Goal: Entertainment & Leisure: Browse casually

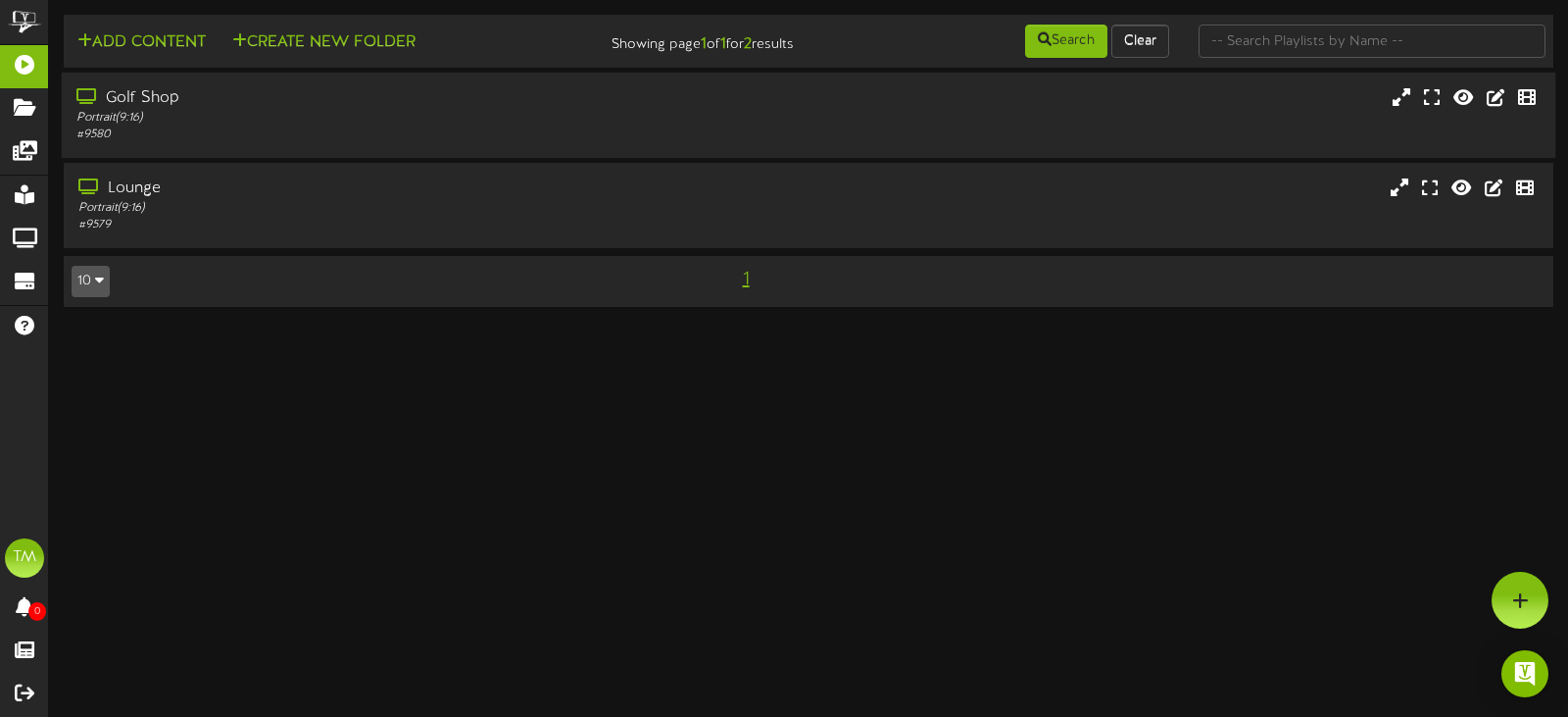
click at [364, 117] on div "Portrait ( 9:16 )" at bounding box center [373, 118] width 593 height 17
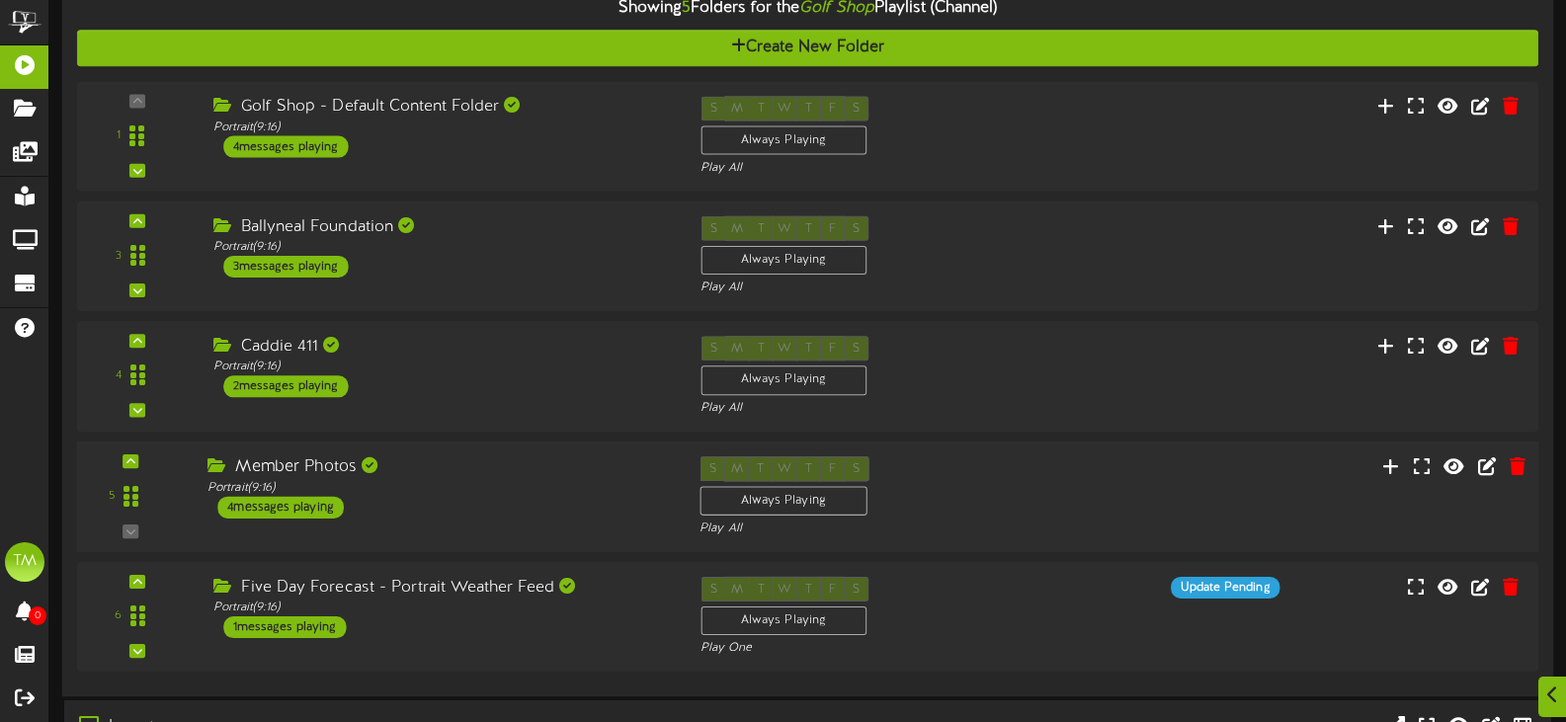
click at [508, 472] on div "Member Photos" at bounding box center [438, 467] width 462 height 23
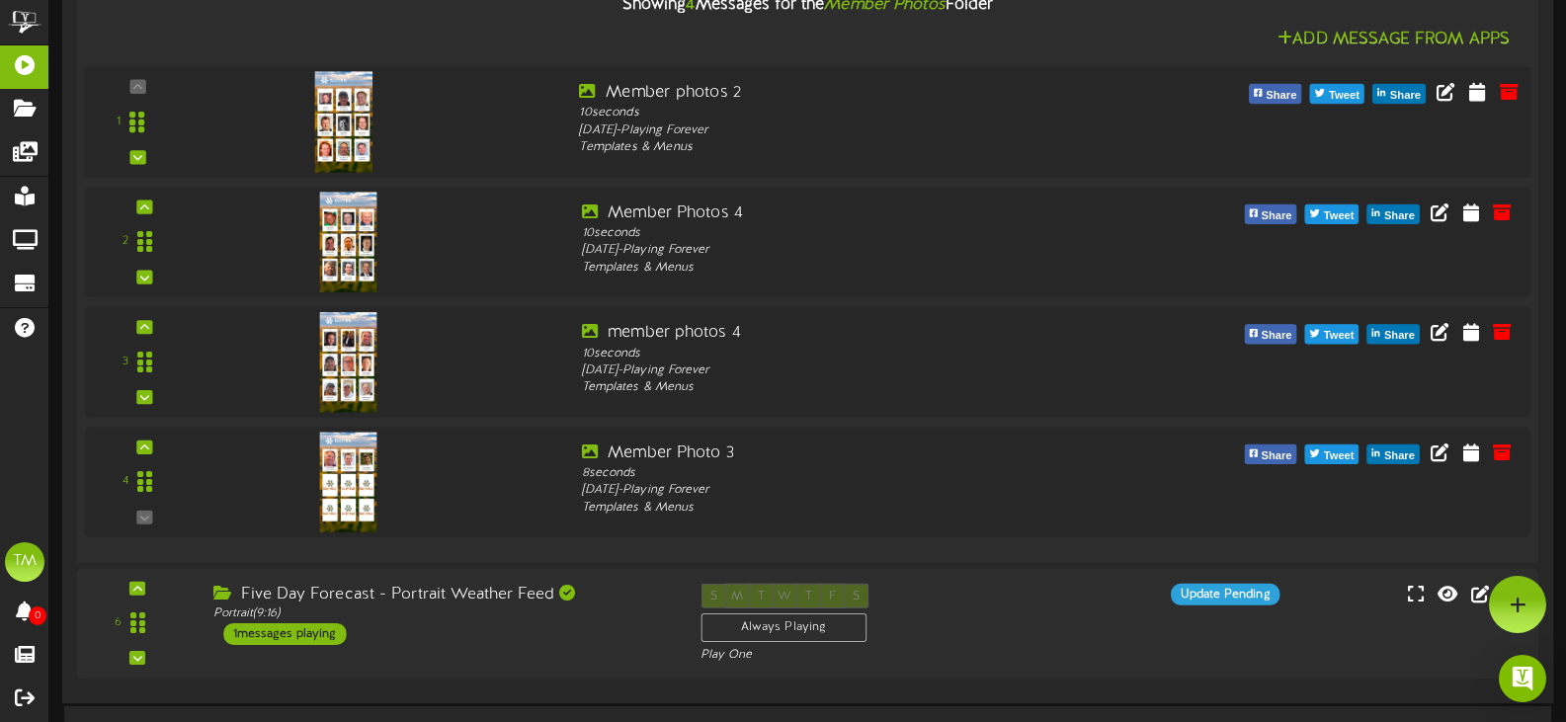
scroll to position [690, 0]
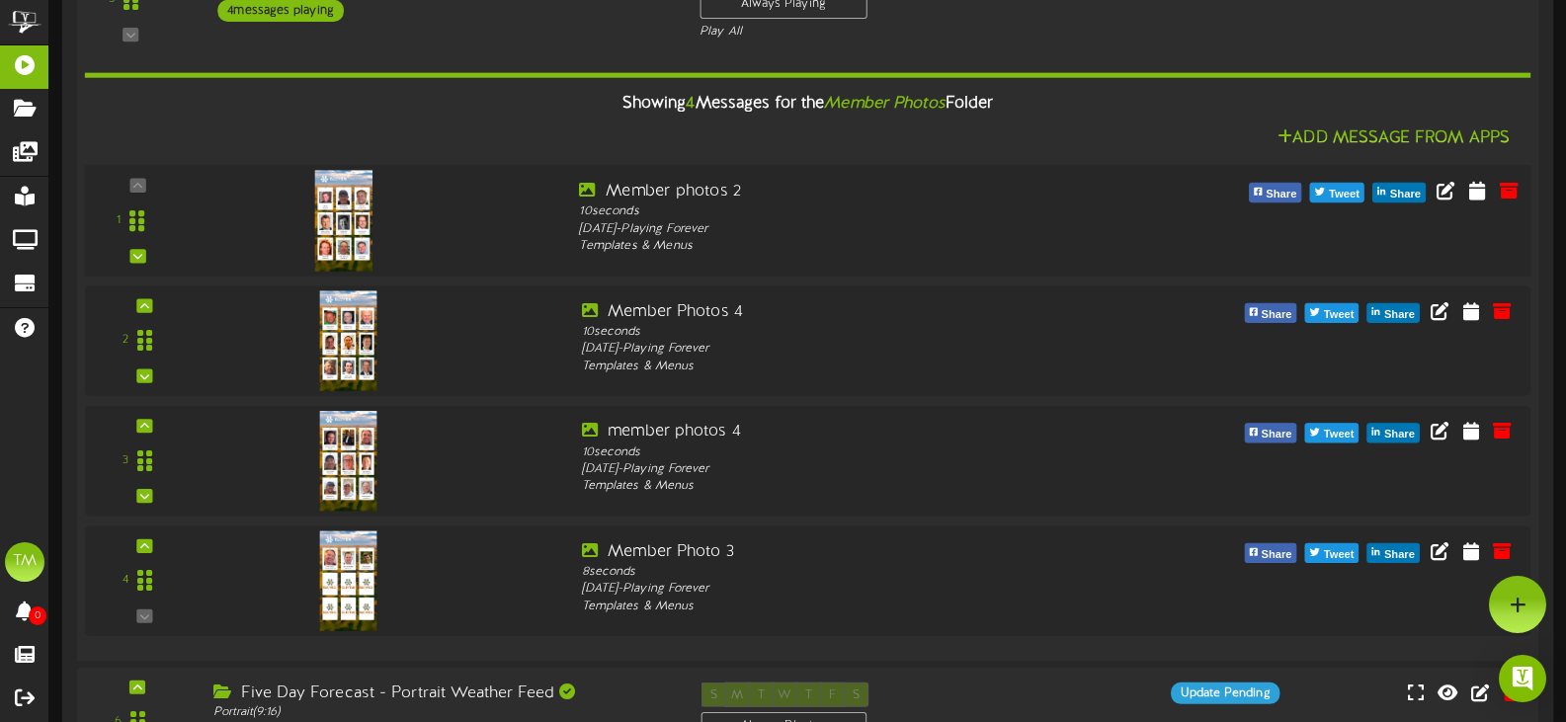
click at [337, 196] on img at bounding box center [343, 220] width 57 height 101
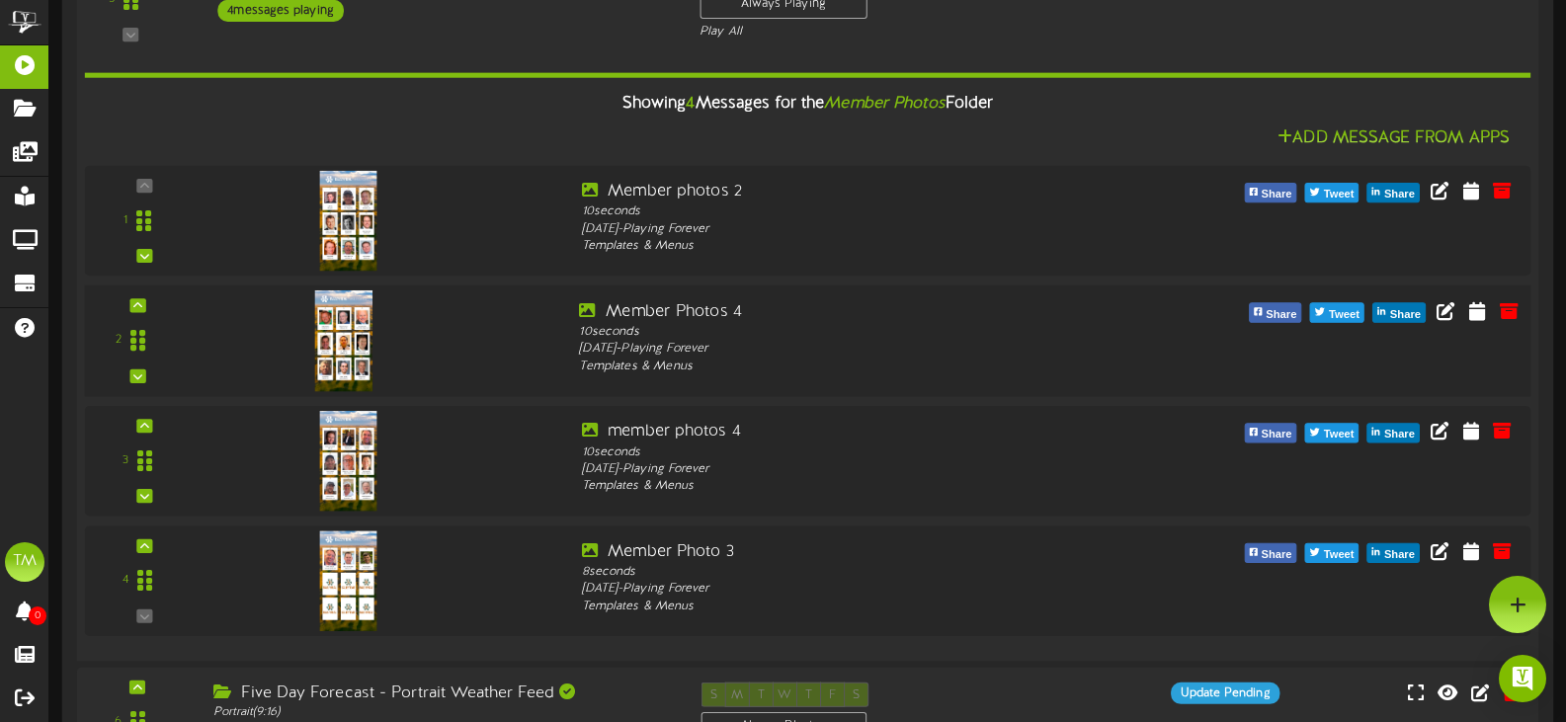
click at [342, 319] on img at bounding box center [343, 340] width 57 height 101
